Goal: Task Accomplishment & Management: Manage account settings

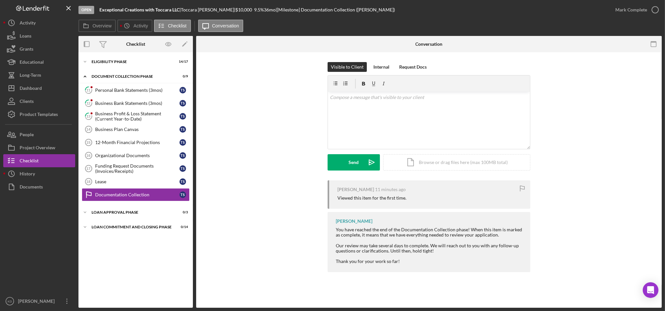
click at [610, 209] on div "[PERSON_NAME] 11 minutes ago Viewed this item for the first time. [PERSON_NAME]…" at bounding box center [429, 228] width 446 height 95
click at [131, 89] on div "Personal Bank Statements (3mos)" at bounding box center [137, 90] width 84 height 5
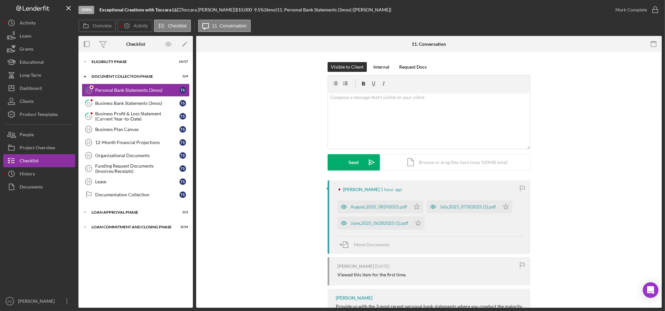
scroll to position [33, 0]
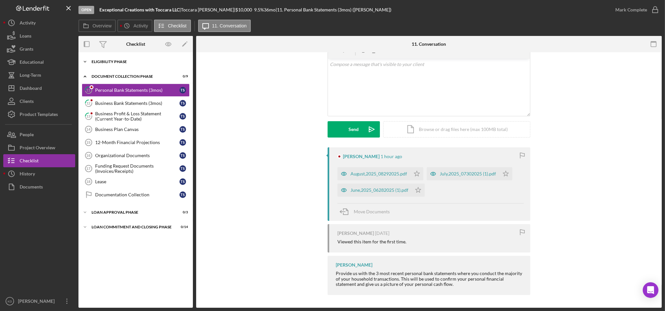
click at [143, 65] on div "Icon/Expander Eligibility Phase 14 / 17" at bounding box center [135, 61] width 114 height 13
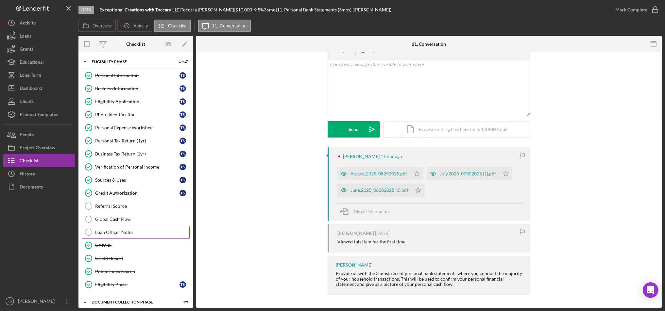
scroll to position [26, 0]
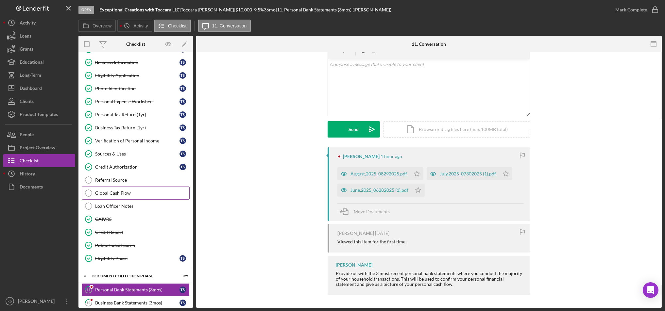
click at [138, 190] on link "Global Cash Flow Global Cash Flow" at bounding box center [136, 193] width 108 height 13
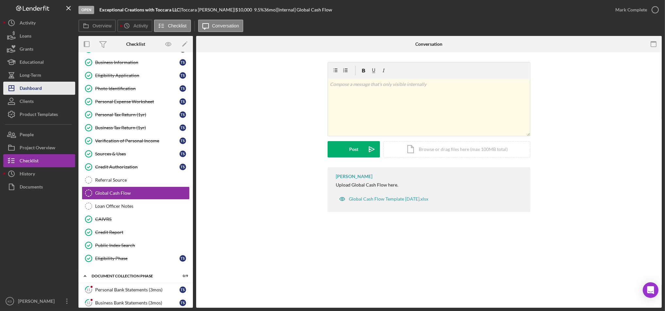
click at [33, 83] on div "Dashboard" at bounding box center [31, 89] width 22 height 15
